Goal: Task Accomplishment & Management: Complete application form

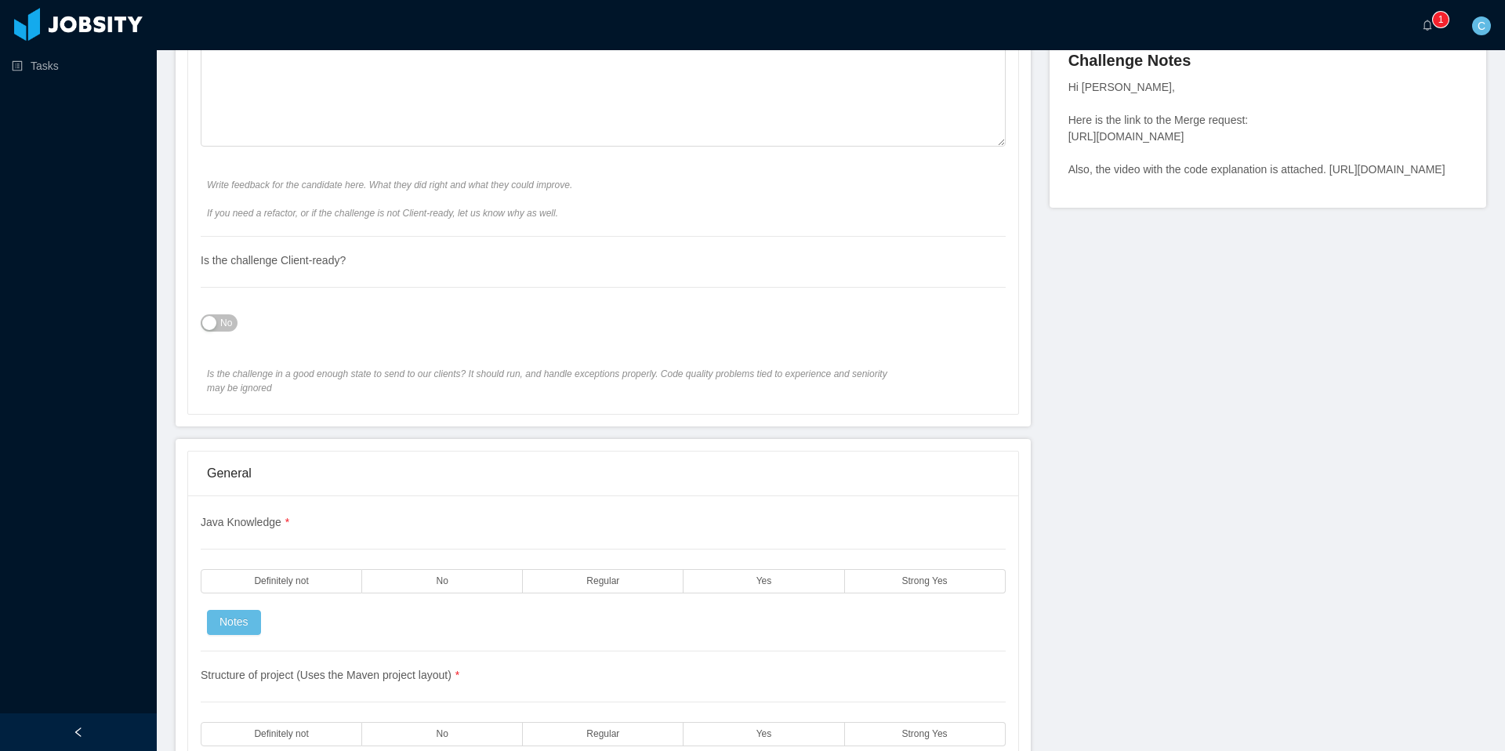
scroll to position [811, 0]
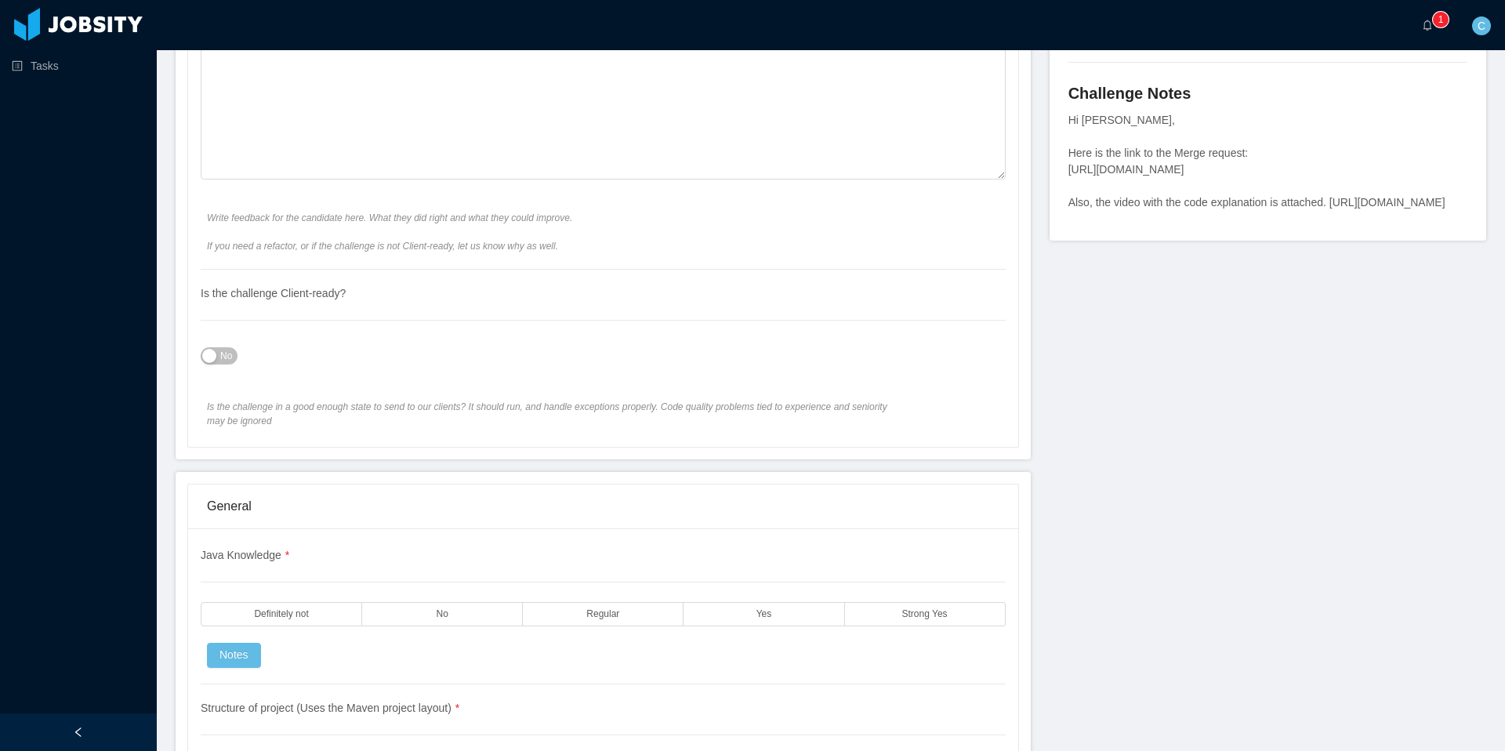
click at [220, 353] on span "No" at bounding box center [226, 356] width 12 height 16
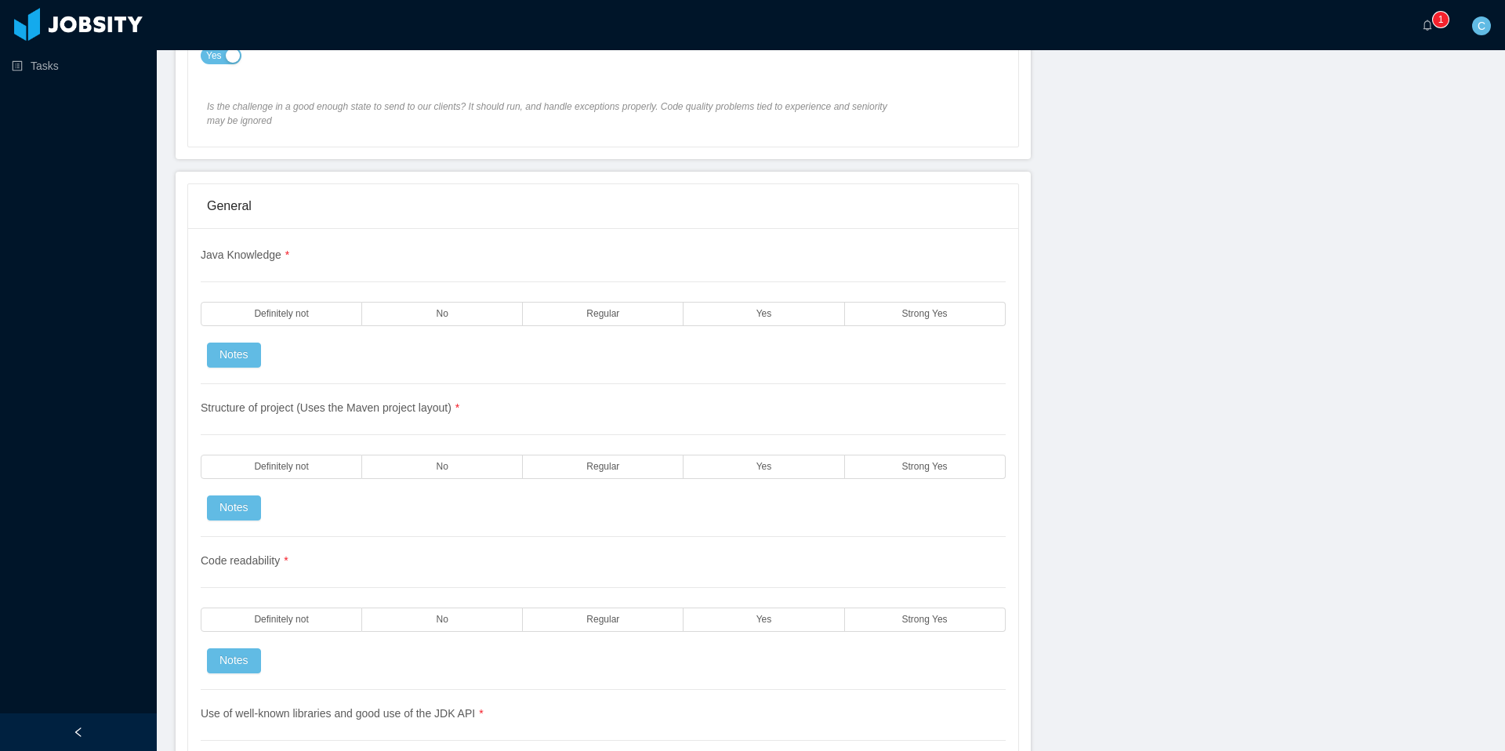
scroll to position [1153, 0]
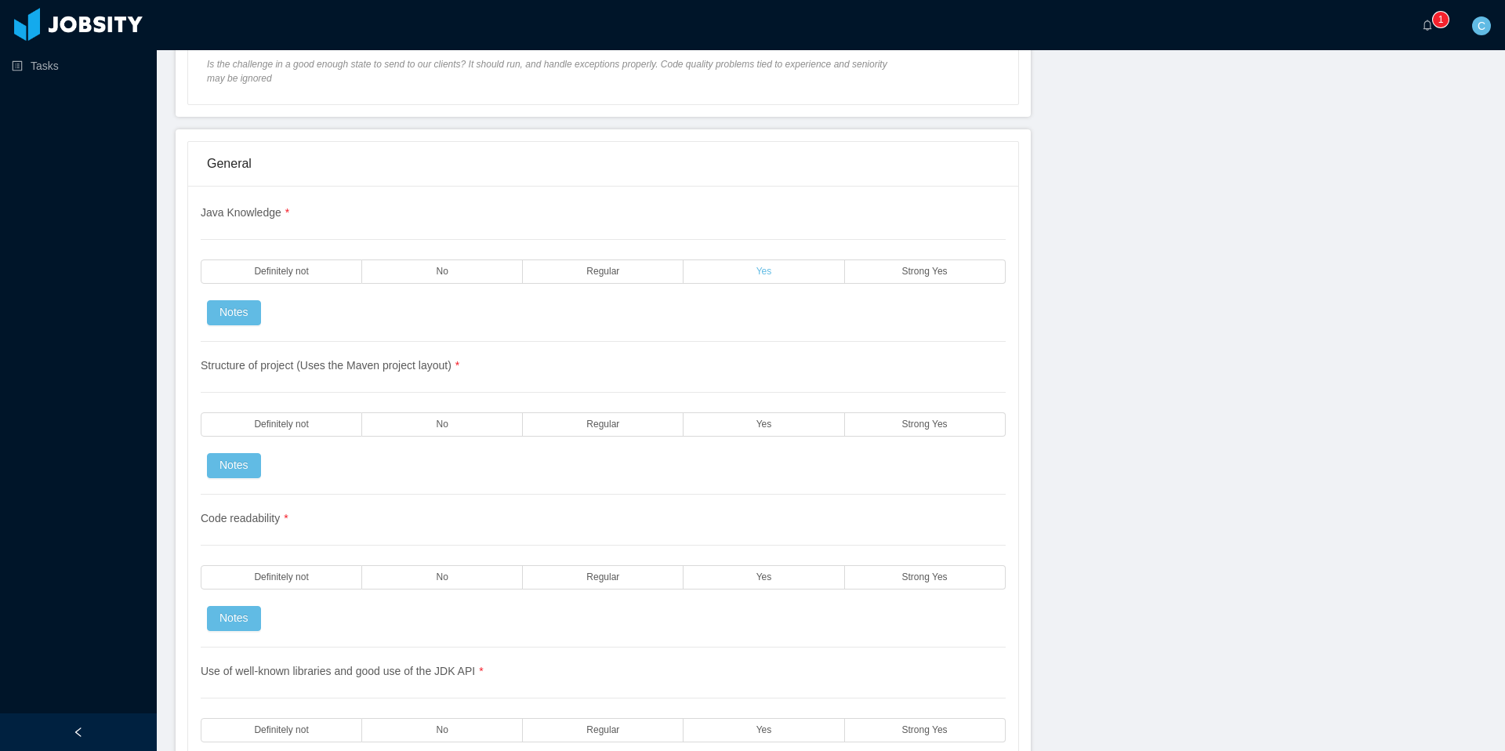
click at [743, 265] on label "Yes" at bounding box center [764, 272] width 161 height 24
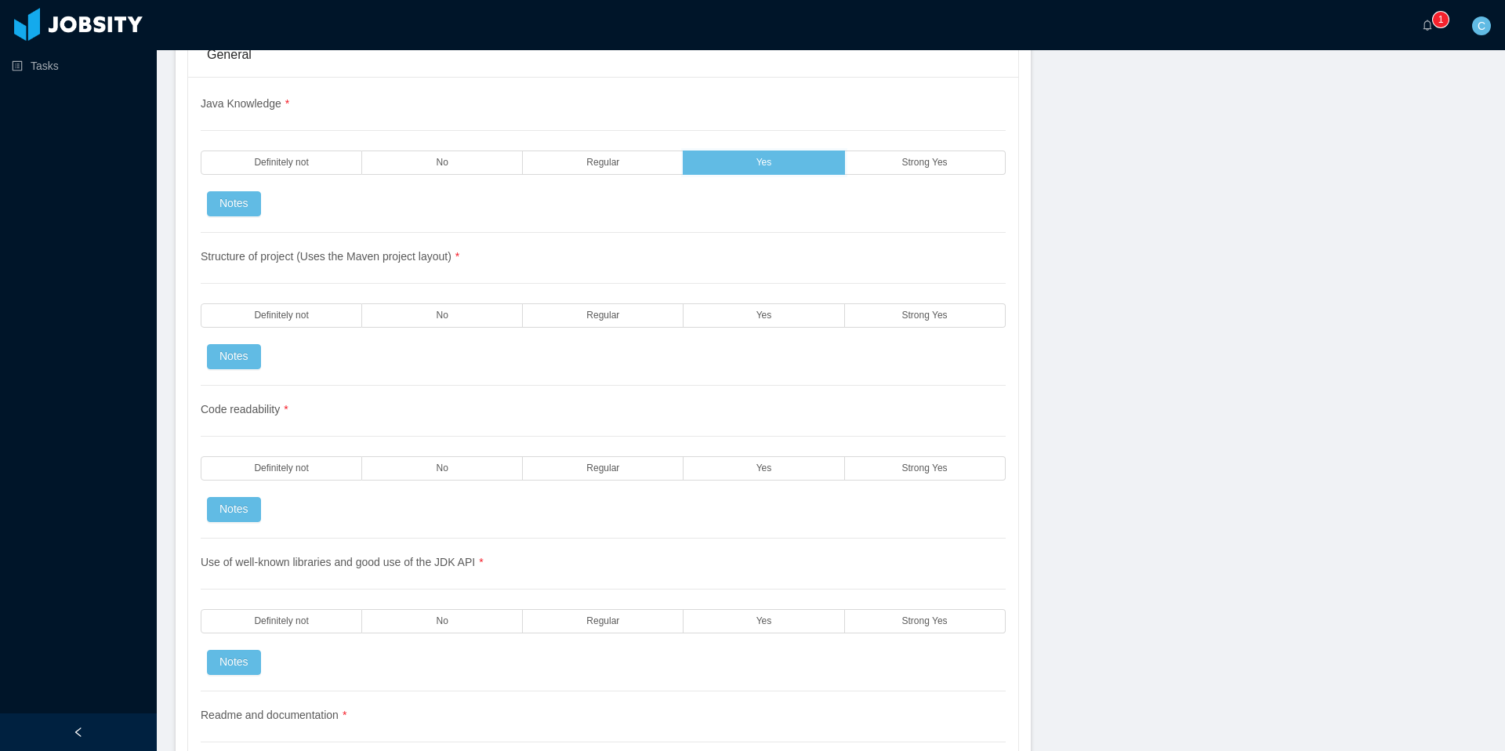
scroll to position [1277, 0]
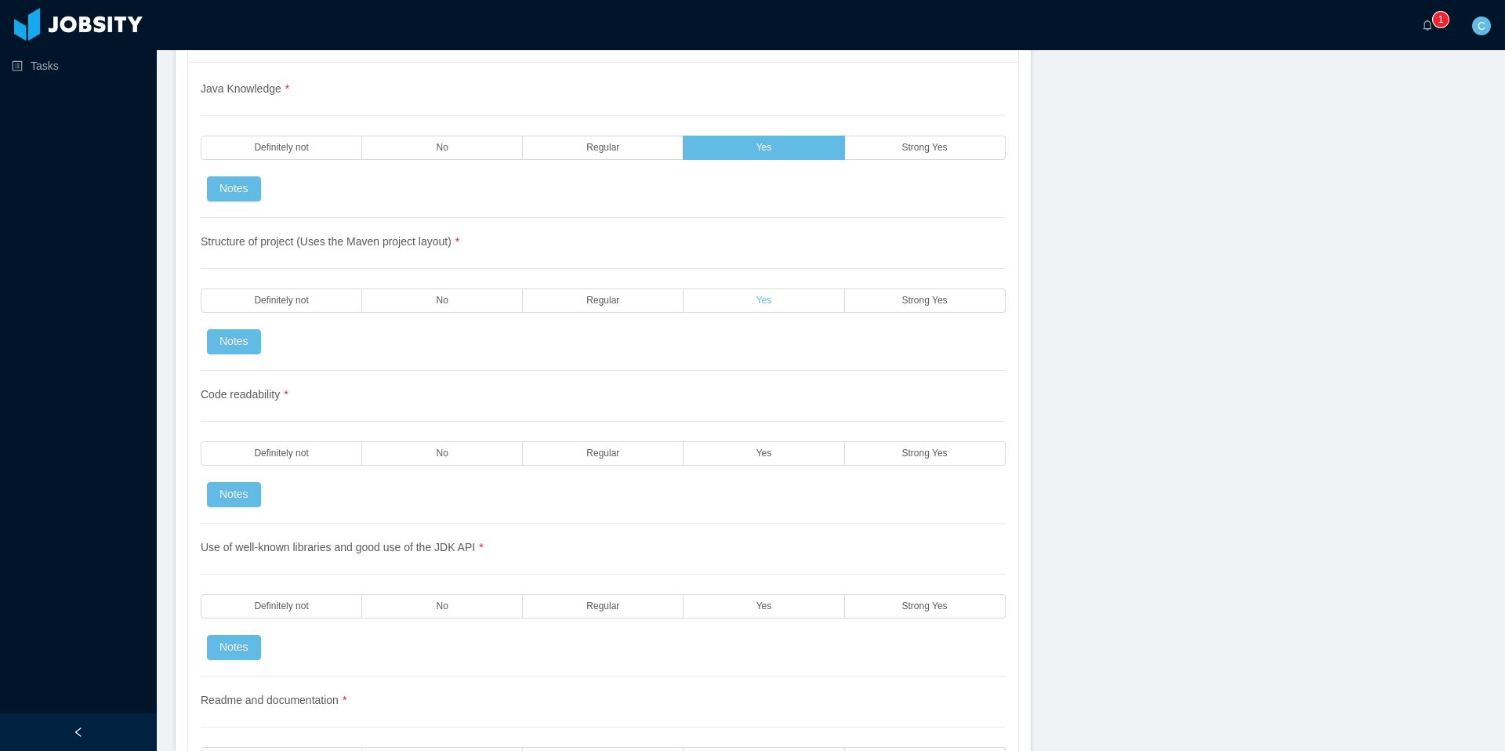
click at [753, 306] on label "Yes" at bounding box center [764, 301] width 161 height 24
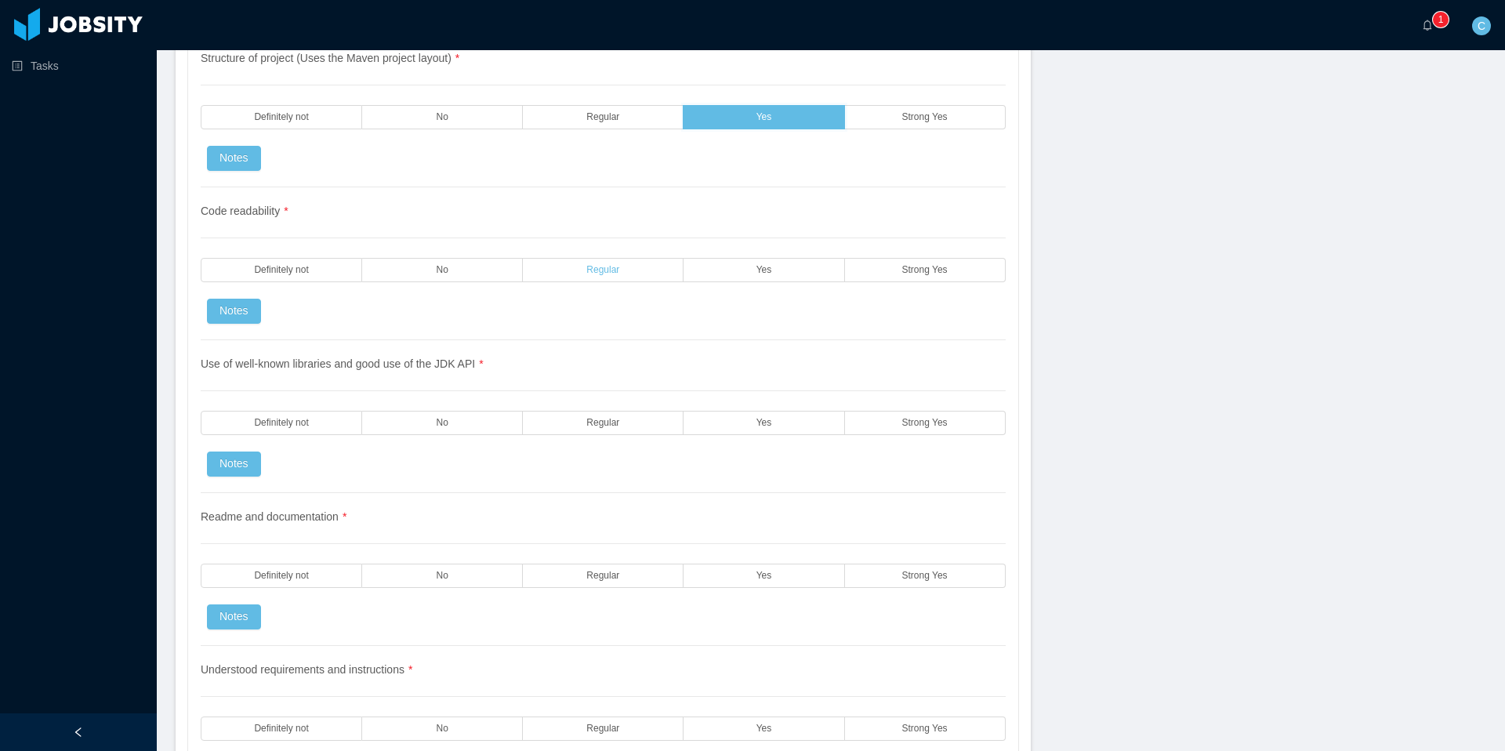
scroll to position [1474, 0]
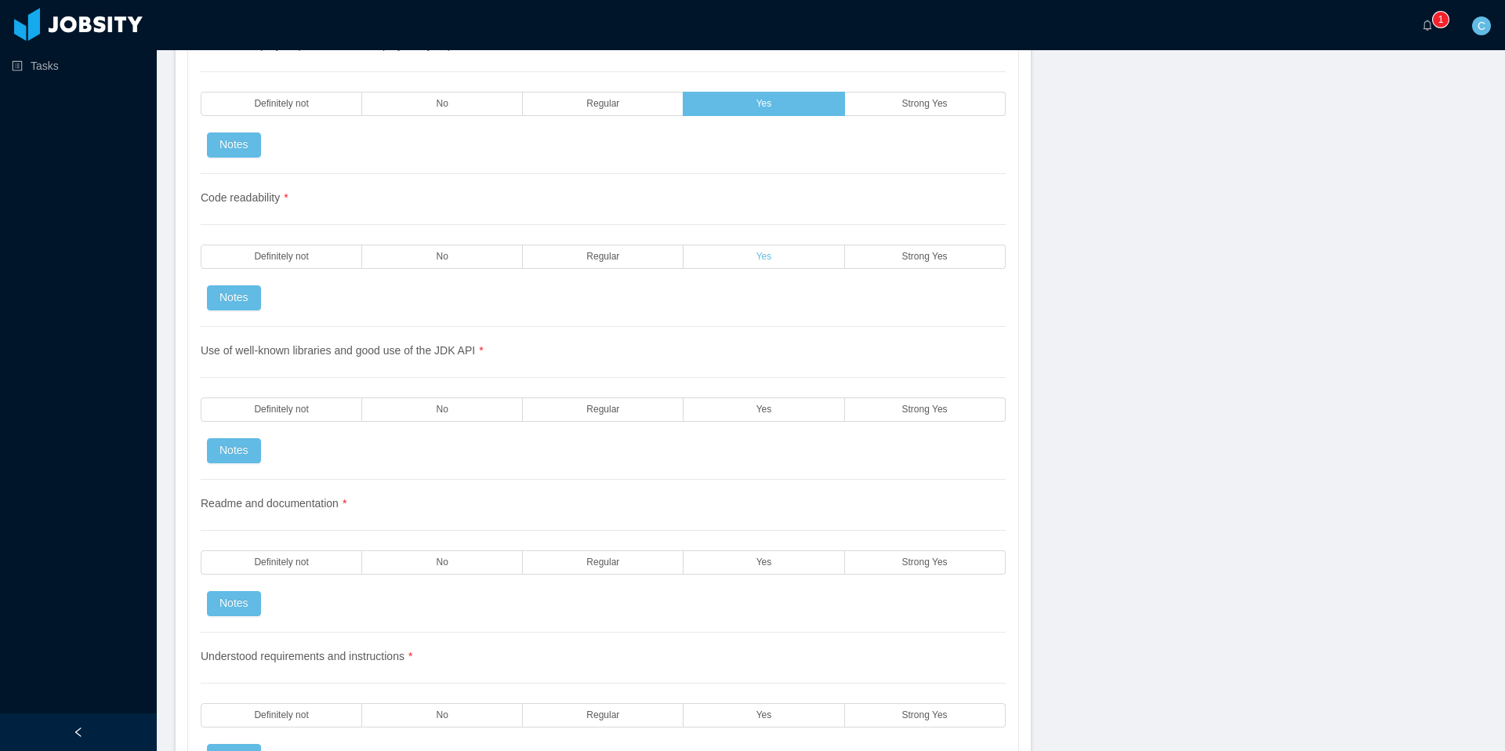
click at [767, 248] on label "Yes" at bounding box center [764, 257] width 161 height 24
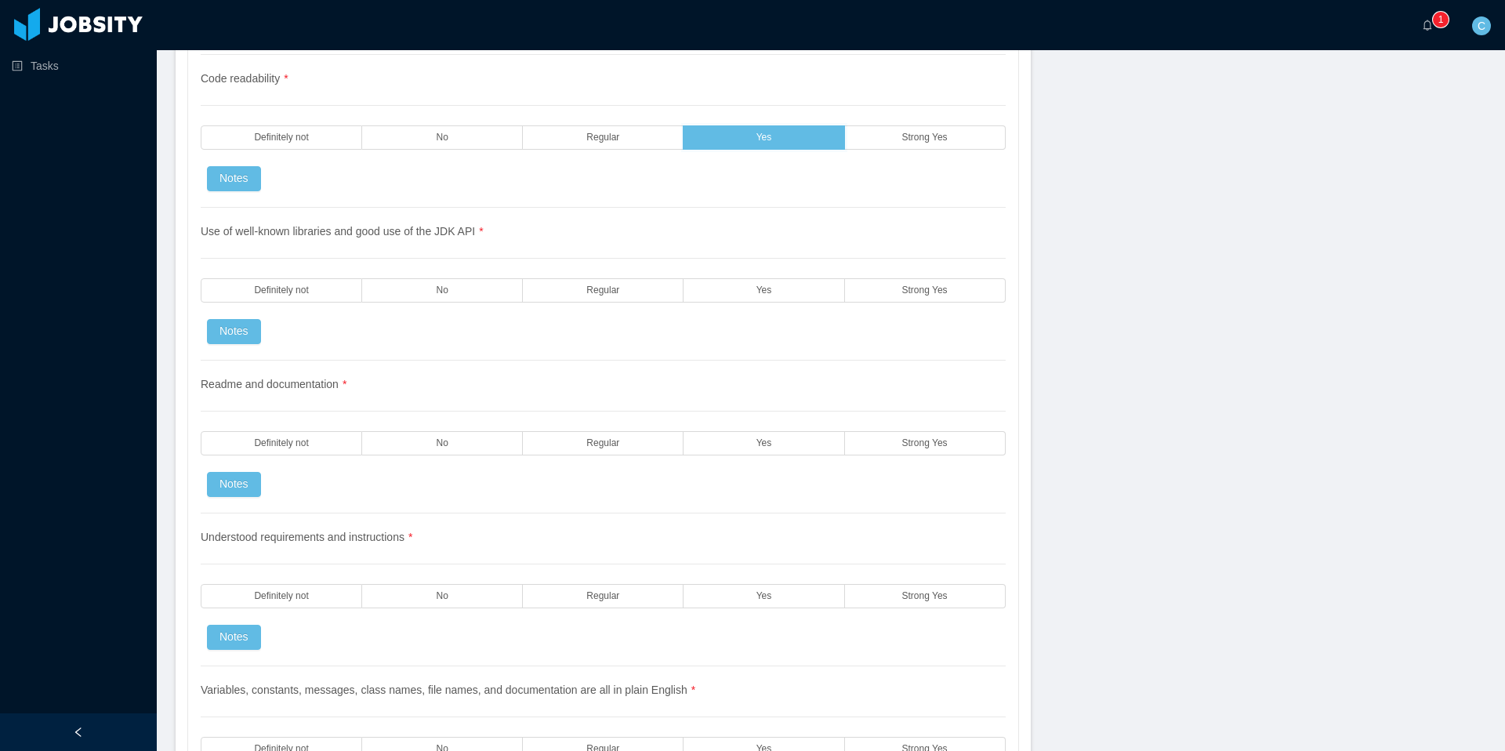
scroll to position [1592, 0]
drag, startPoint x: 760, startPoint y: 296, endPoint x: 750, endPoint y: 303, distance: 11.3
click at [760, 296] on span "Yes" at bounding box center [765, 292] width 16 height 10
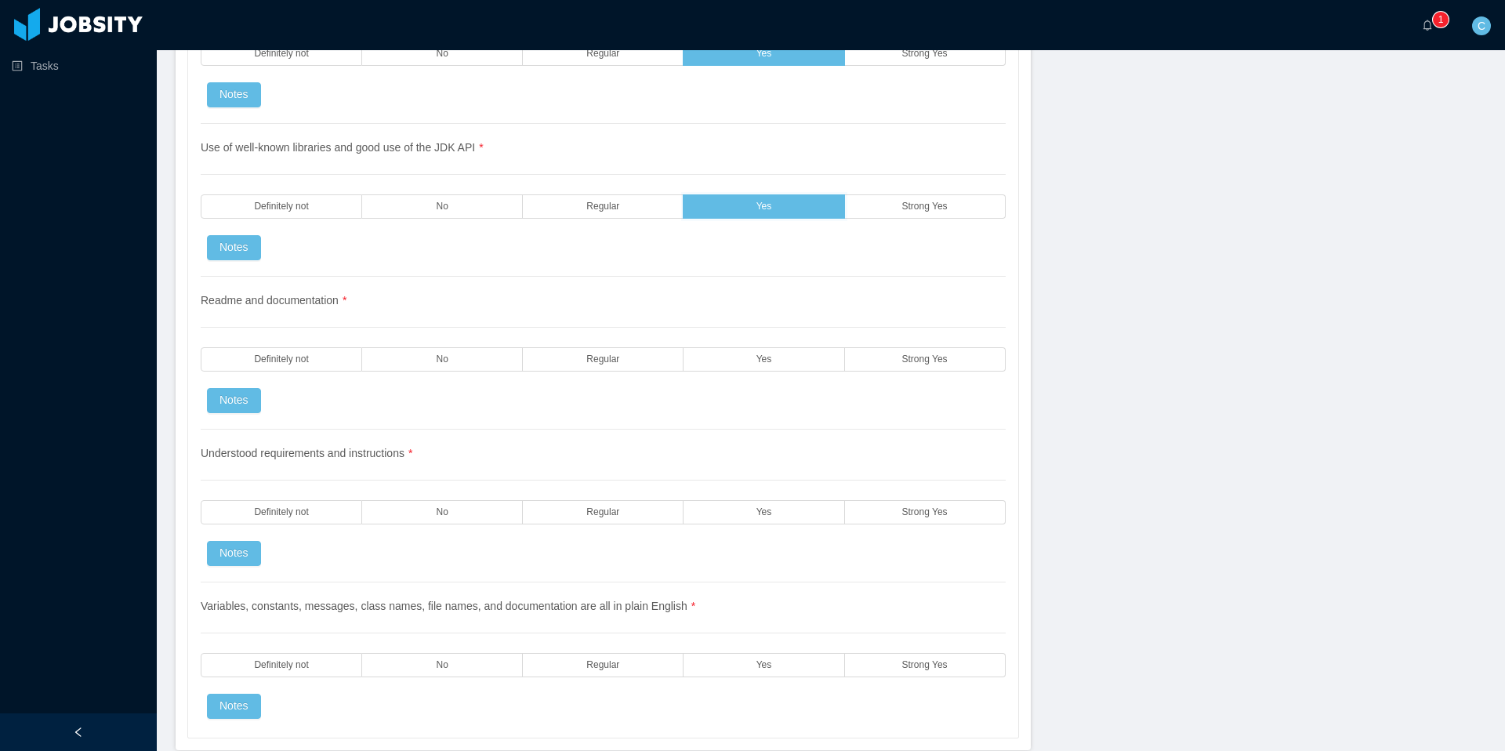
scroll to position [1733, 0]
